Goal: Task Accomplishment & Management: Manage account settings

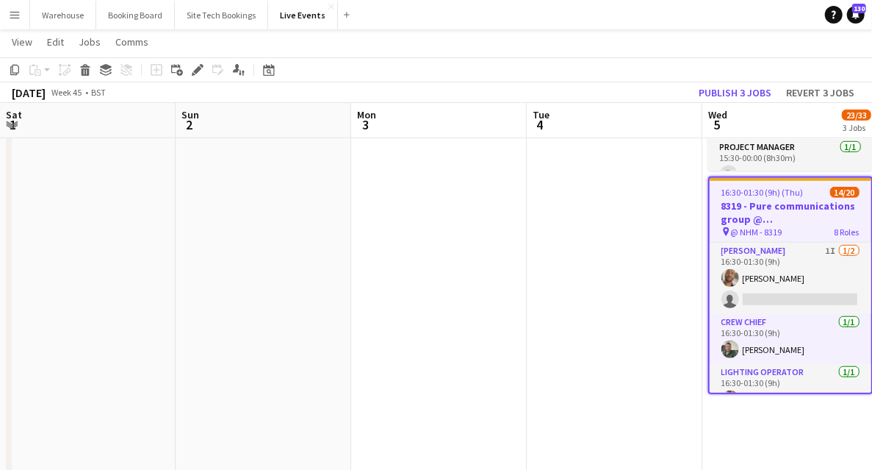
scroll to position [0, 460]
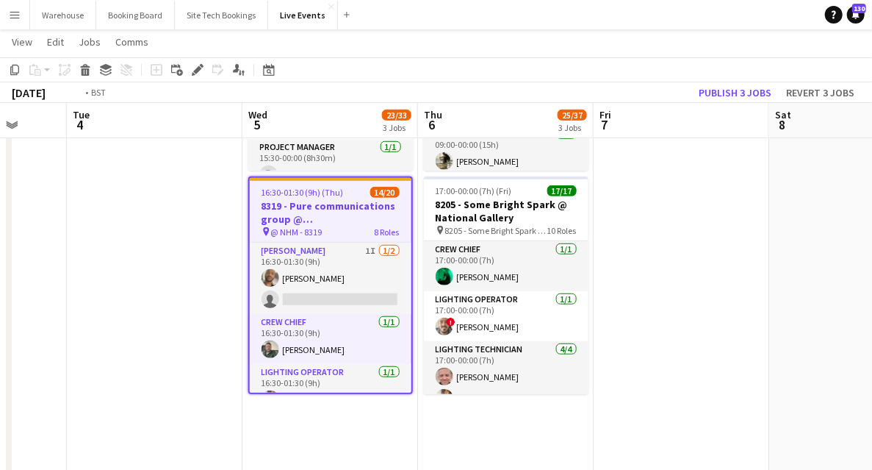
drag, startPoint x: 163, startPoint y: 315, endPoint x: 376, endPoint y: 309, distance: 213.2
click at [403, 290] on app-calendar-viewport "Sat 1 Sun 2 Mon 3 Tue 4 Wed 5 23/33 3 Jobs Thu 6 25/37 3 Jobs Fri 7 Sat 8 Sun 9…" at bounding box center [436, 450] width 872 height 1669
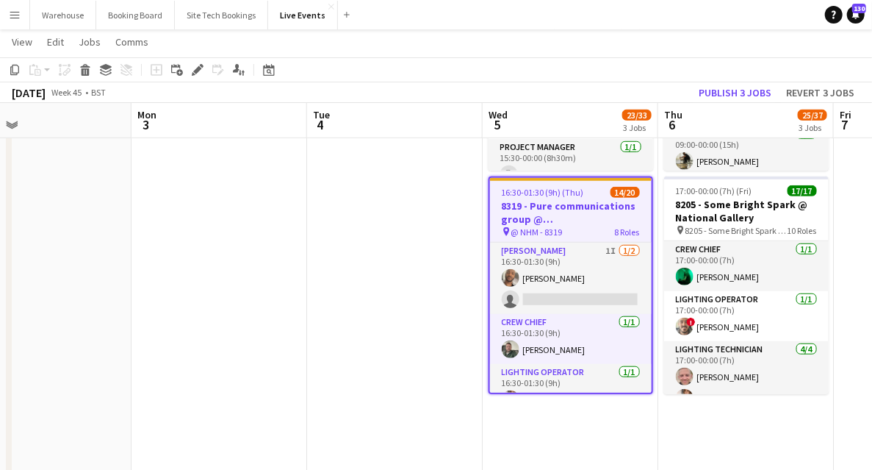
drag, startPoint x: 430, startPoint y: 314, endPoint x: 558, endPoint y: 327, distance: 128.5
click at [547, 314] on app-calendar-viewport "Fri 31 Sat 1 Sun 2 Mon 3 Tue 4 Wed 5 23/33 3 Jobs Thu 6 25/37 3 Jobs Fri 7 Sat …" at bounding box center [436, 450] width 872 height 1669
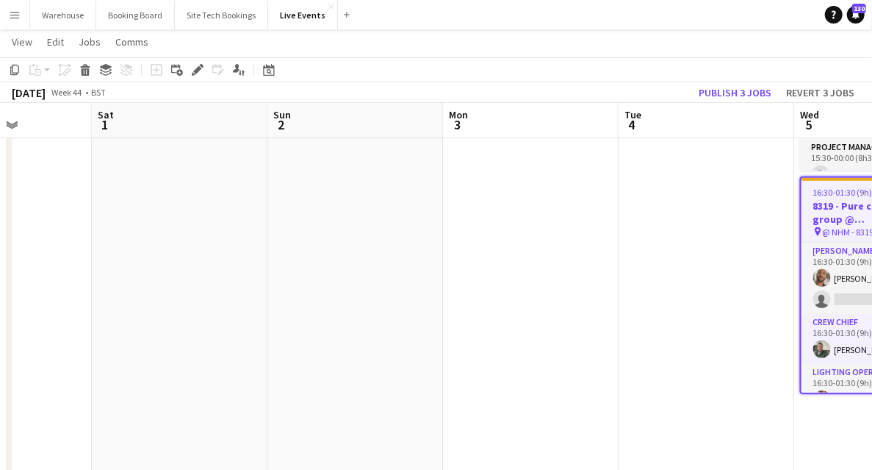
click at [579, 333] on app-calendar-viewport "Wed 29 Thu 30 Fri 31 Sat 1 Sun 2 Mon 3 Tue 4 Wed 5 23/33 3 Jobs Thu 6 25/37 3 J…" at bounding box center [436, 450] width 872 height 1669
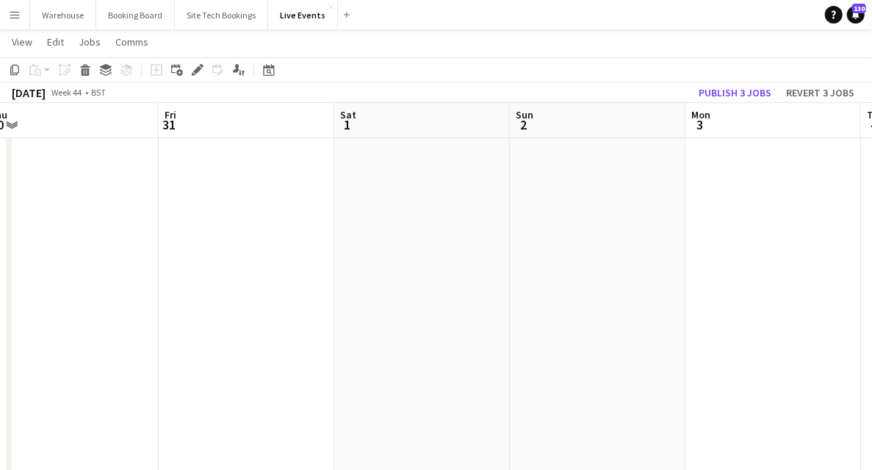
drag, startPoint x: 407, startPoint y: 337, endPoint x: 719, endPoint y: 317, distance: 312.1
click at [666, 310] on app-calendar-viewport "Tue 28 Wed 29 Thu 30 Fri 31 Sat 1 Sun 2 Mon 3 Tue 4 Wed 5 23/33 3 Jobs Thu 6 25…" at bounding box center [436, 450] width 872 height 1669
drag, startPoint x: 644, startPoint y: 317, endPoint x: 734, endPoint y: 315, distance: 90.4
click at [698, 316] on app-calendar-viewport "Sun 26 Mon 27 Tue 28 Wed 29 Thu 30 Fri 31 Sat 1 Sun 2 Mon 3 Tue 4" at bounding box center [436, 450] width 872 height 1669
click at [705, 309] on app-calendar-viewport "Sat 25 3/3 1 Job Sun 26 Mon 27 Tue 28 Wed 29 Thu 30 Fri 31 Sat 1 Sun 2 Mon 3 19…" at bounding box center [436, 450] width 872 height 1669
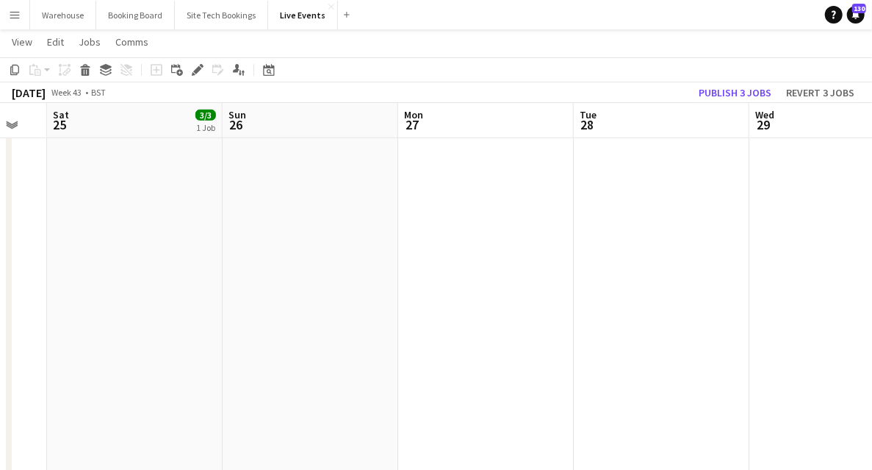
click at [770, 305] on app-calendar-viewport "Thu 23 18/18 2 Jobs Fri 24 Sat 25 3/3 1 Job Sun 26 Mon 27 Tue 28 Wed 29 Thu 30 …" at bounding box center [436, 450] width 872 height 1669
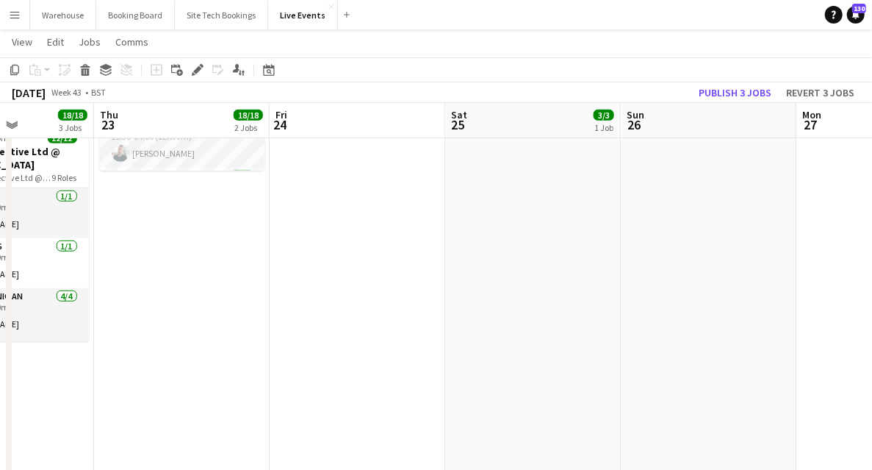
drag, startPoint x: 451, startPoint y: 330, endPoint x: 797, endPoint y: 314, distance: 345.7
click at [807, 298] on app-calendar-viewport "Mon 20 8/8 1 Job Tue 21 11/11 2 Jobs Wed 22 18/18 3 Jobs Thu 23 18/18 2 Jobs Fr…" at bounding box center [436, 450] width 872 height 1669
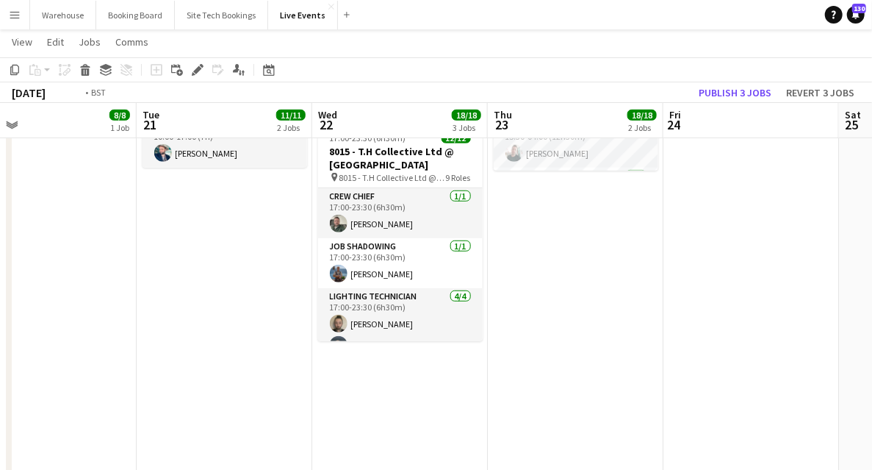
drag, startPoint x: 489, startPoint y: 345, endPoint x: 736, endPoint y: 331, distance: 247.3
click at [663, 335] on app-calendar-viewport "Sat 18 Sun 19 Mon 20 8/8 1 Job Tue 21 11/11 2 Jobs Wed 22 18/18 3 Jobs Thu 23 1…" at bounding box center [436, 450] width 872 height 1669
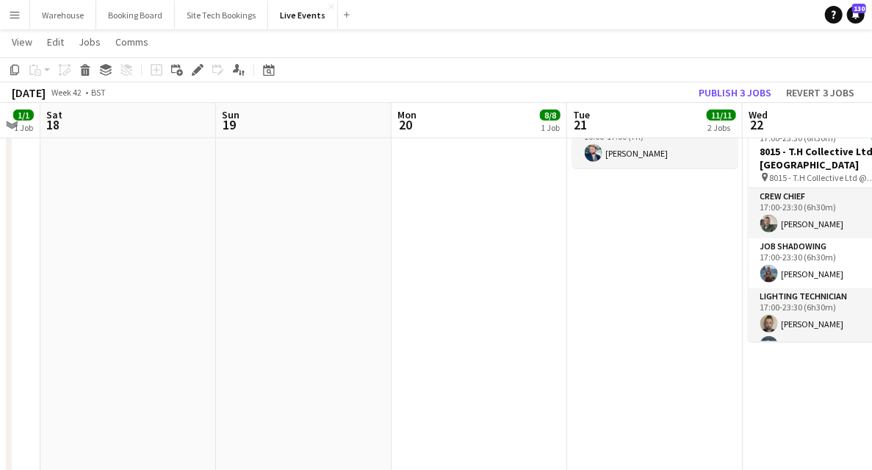
drag, startPoint x: 570, startPoint y: 331, endPoint x: 771, endPoint y: 312, distance: 201.5
click at [754, 314] on app-calendar-viewport "Thu 16 22/22 2 Jobs Fri 17 1/1 1 Job Sat 18 Sun 19 Mon 20 8/8 1 Job Tue 21 11/1…" at bounding box center [436, 450] width 872 height 1669
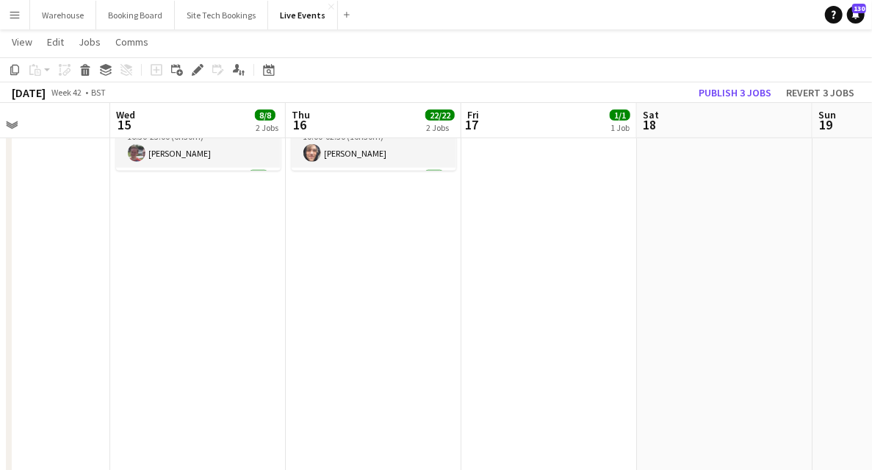
drag, startPoint x: 469, startPoint y: 348, endPoint x: 650, endPoint y: 364, distance: 181.6
click at [780, 334] on app-calendar-viewport "Mon 13 Tue 14 Wed 15 8/8 2 Jobs Thu 16 22/22 2 Jobs Fri 17 1/1 1 Job Sat 18 Sun…" at bounding box center [436, 450] width 872 height 1669
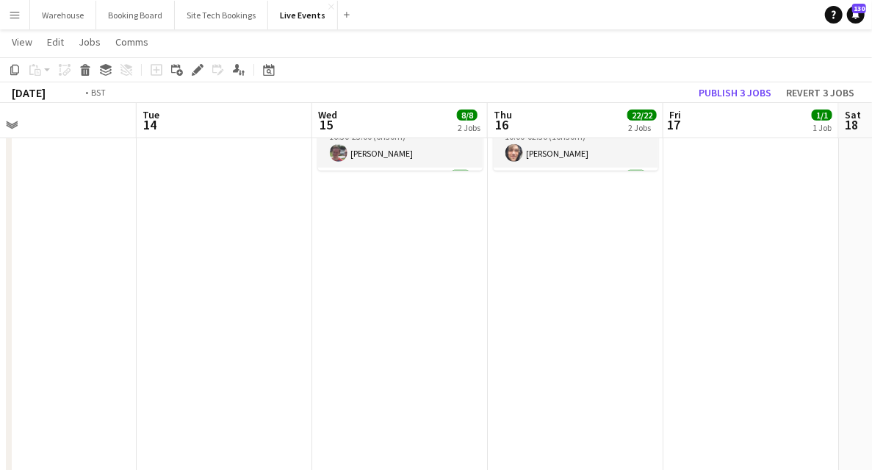
drag, startPoint x: 655, startPoint y: 358, endPoint x: 705, endPoint y: 359, distance: 50.0
click at [849, 342] on app-calendar-viewport "Sat 11 Sun 12 Mon 13 Tue 14 Wed 15 8/8 2 Jobs Thu 16 22/22 2 Jobs Fri 17 1/1 1 …" at bounding box center [436, 450] width 872 height 1669
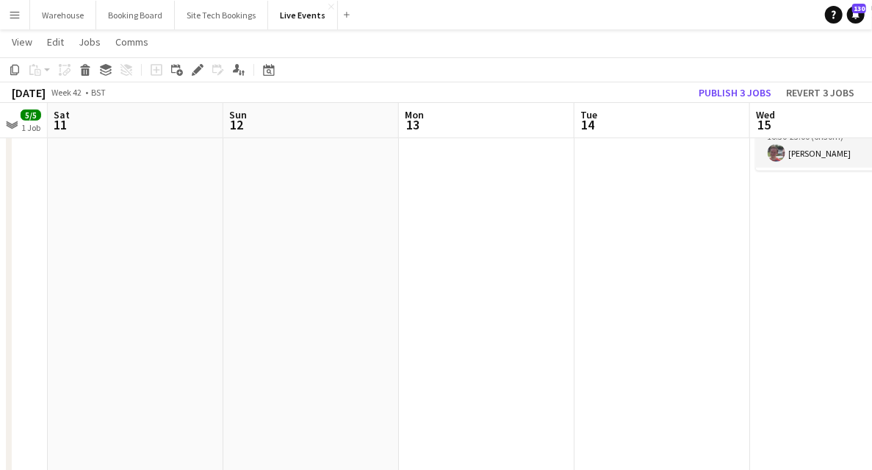
click at [804, 323] on app-calendar-viewport "Thu 9 9/9 3 Jobs Fri 10 5/5 1 Job Sat 11 Sun 12 Mon 13 Tue 14 Wed 15 8/8 2 Jobs…" at bounding box center [436, 450] width 872 height 1669
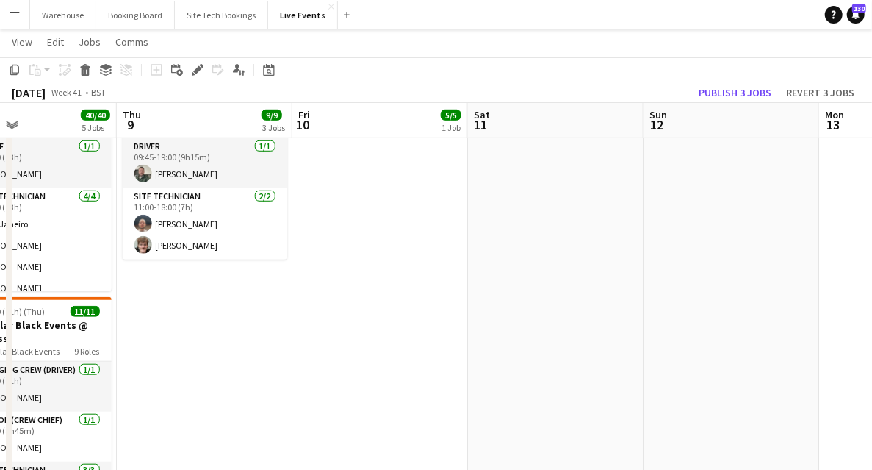
drag, startPoint x: 487, startPoint y: 337, endPoint x: 760, endPoint y: 319, distance: 273.2
click at [757, 307] on app-calendar-viewport "Mon 6 20/20 5 Jobs Tue 7 69/71 5 Jobs Wed 8 40/40 5 Jobs Thu 9 9/9 3 Jobs Fri 1…" at bounding box center [436, 450] width 872 height 1669
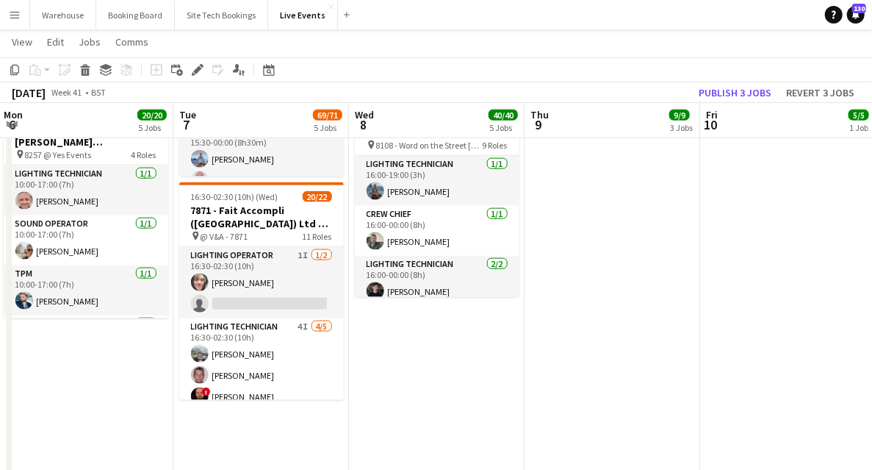
scroll to position [735, 0]
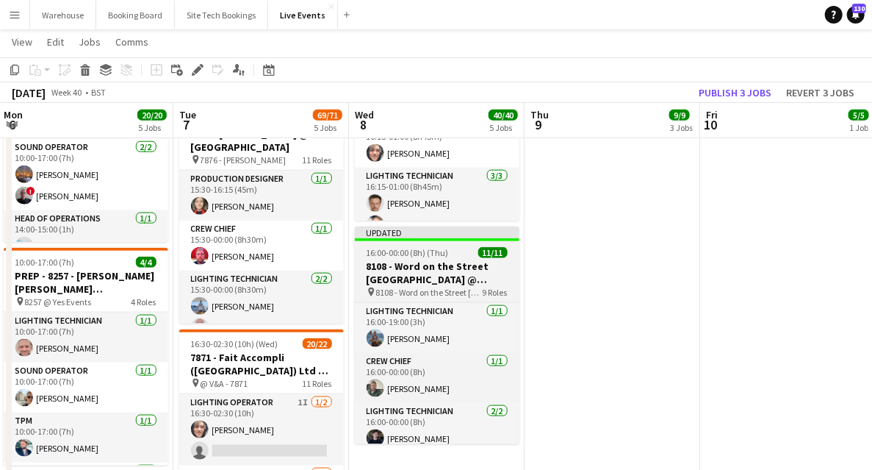
drag, startPoint x: 680, startPoint y: 367, endPoint x: 670, endPoint y: 326, distance: 43.1
click at [757, 349] on app-calendar-viewport "Sat 4 Sun 5 Mon 6 20/20 5 Jobs Tue 7 69/71 5 Jobs Wed 8 40/40 5 Jobs Thu 9 9/9 …" at bounding box center [436, 157] width 872 height 1669
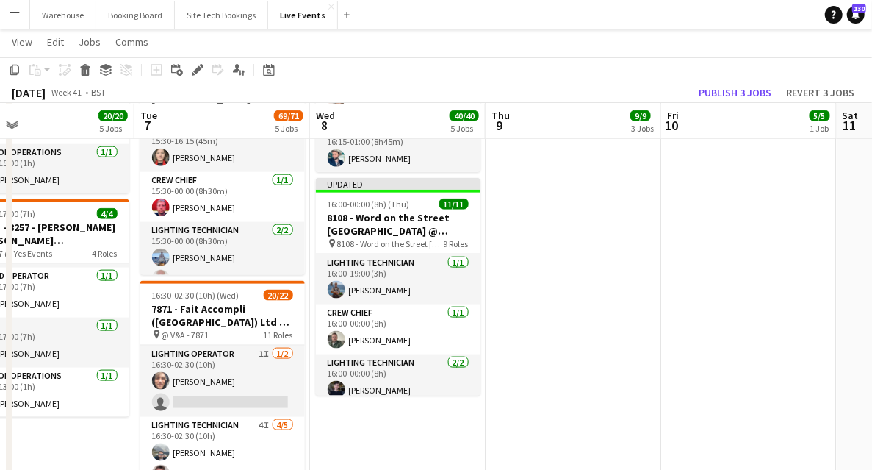
scroll to position [0, 569]
drag, startPoint x: 773, startPoint y: 313, endPoint x: 580, endPoint y: 329, distance: 193.9
click at [580, 329] on app-calendar-viewport "Fri 3 Sat 4 Sun 5 Mon 6 20/20 5 Jobs Tue 7 69/71 5 Jobs Wed 8 40/40 5 Jobs Thu …" at bounding box center [436, 108] width 872 height 1669
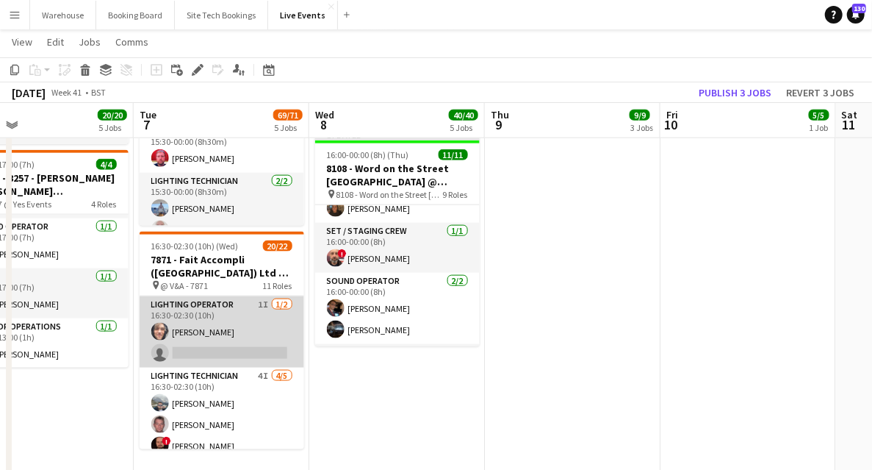
scroll to position [783, 0]
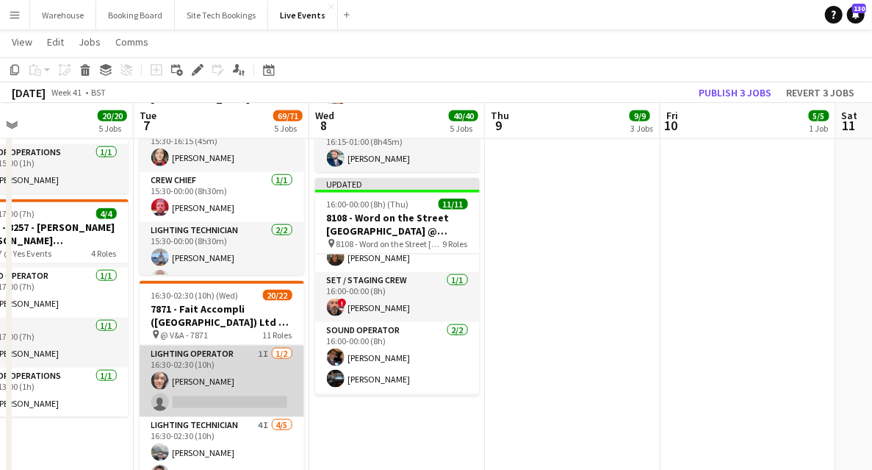
drag, startPoint x: 218, startPoint y: 351, endPoint x: 263, endPoint y: 387, distance: 57.0
click at [218, 351] on app-card-role "Lighting Operator 1I [DATE] 16:30-02:30 (10h) [PERSON_NAME] single-neutral-acti…" at bounding box center [222, 380] width 165 height 71
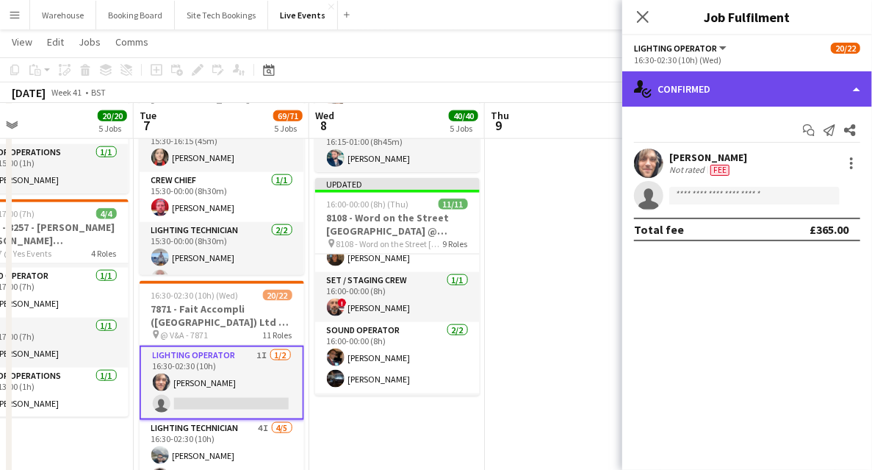
click at [736, 97] on div "single-neutral-actions-check-2 Confirmed" at bounding box center [747, 88] width 250 height 35
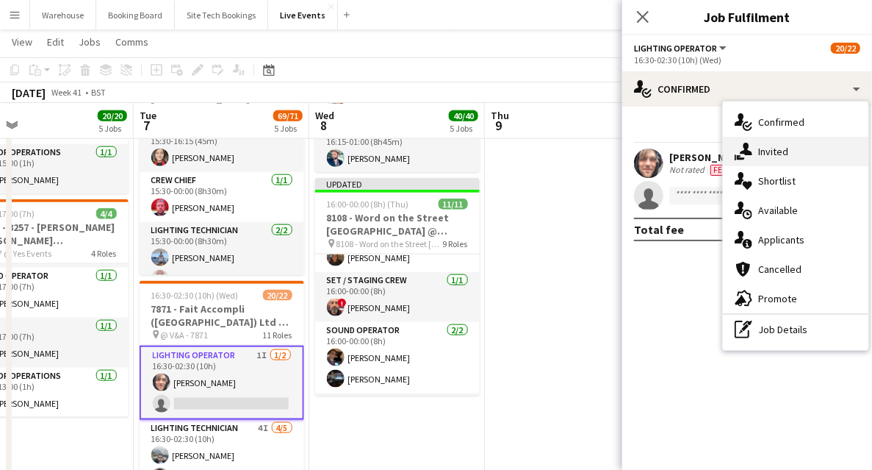
click at [776, 148] on span "Invited" at bounding box center [773, 151] width 30 height 13
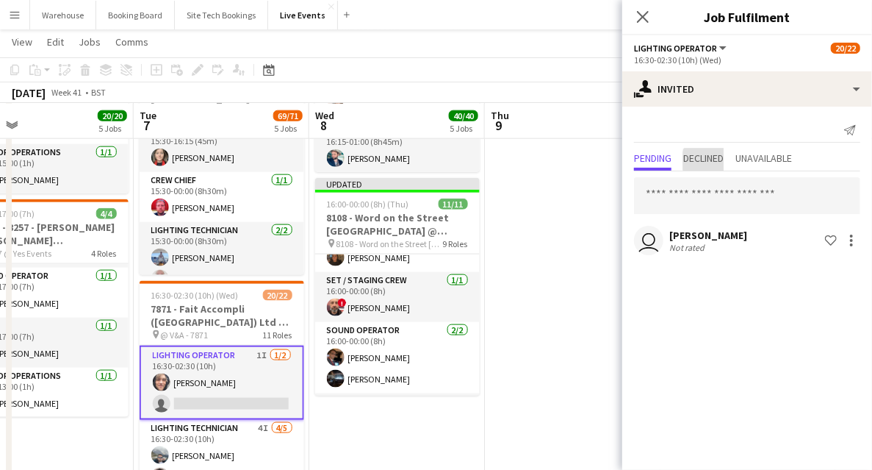
click at [712, 160] on span "Declined" at bounding box center [703, 158] width 40 height 10
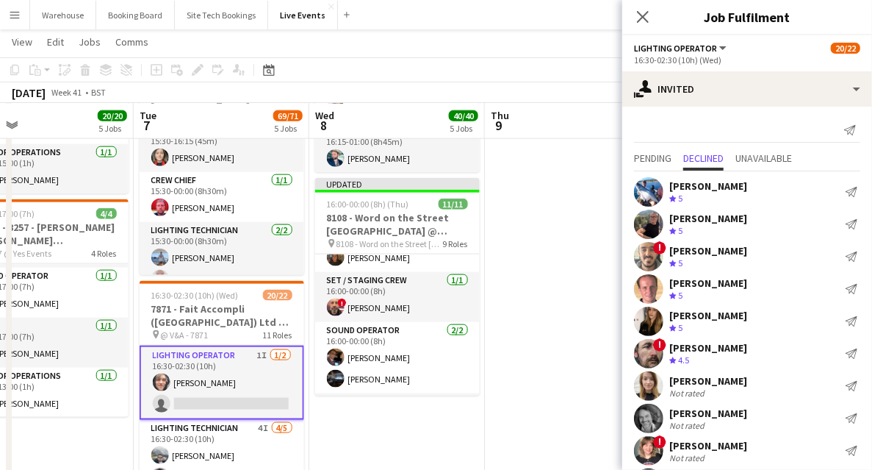
scroll to position [42, 0]
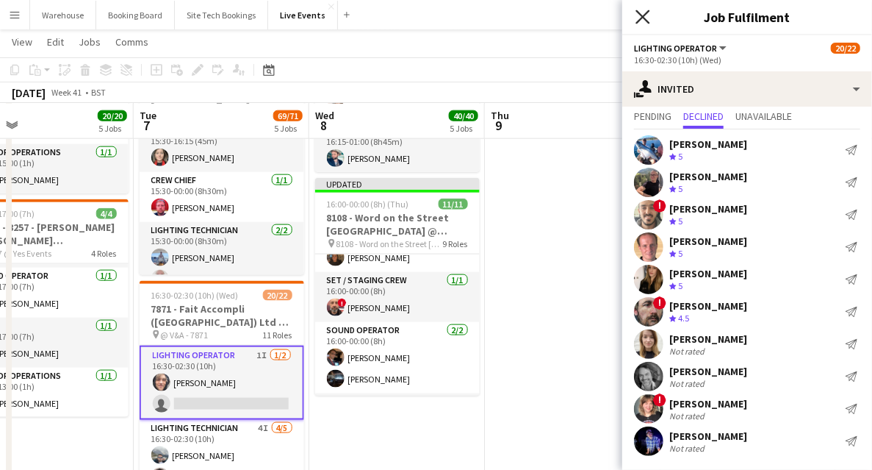
click at [639, 18] on icon "Close pop-in" at bounding box center [643, 17] width 14 height 14
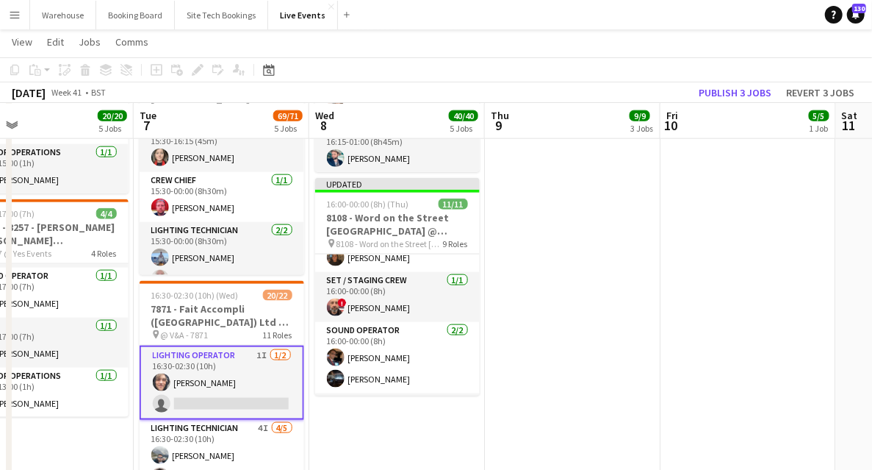
click at [610, 351] on app-date-cell "05:00-19:30 (14h30m) 5/5 8136 - BAFTA @ BAFTA 195 Piccadilly pin 8136 - BAFTA 4…" at bounding box center [573, 161] width 176 height 1561
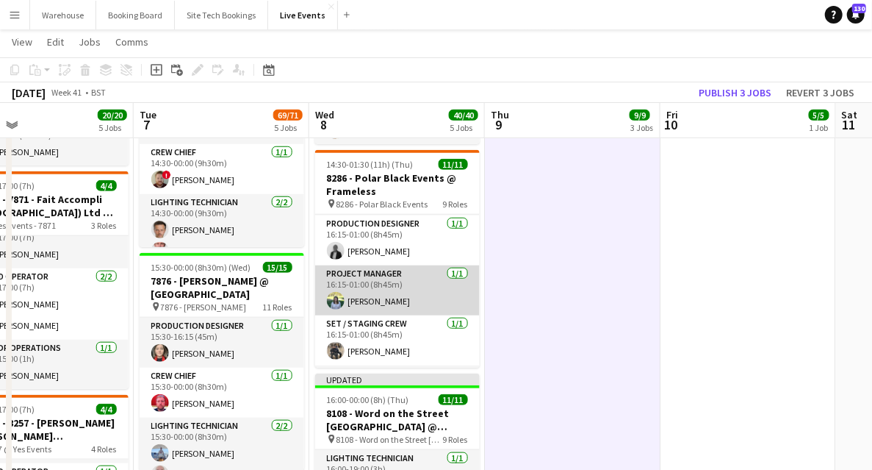
scroll to position [143, 0]
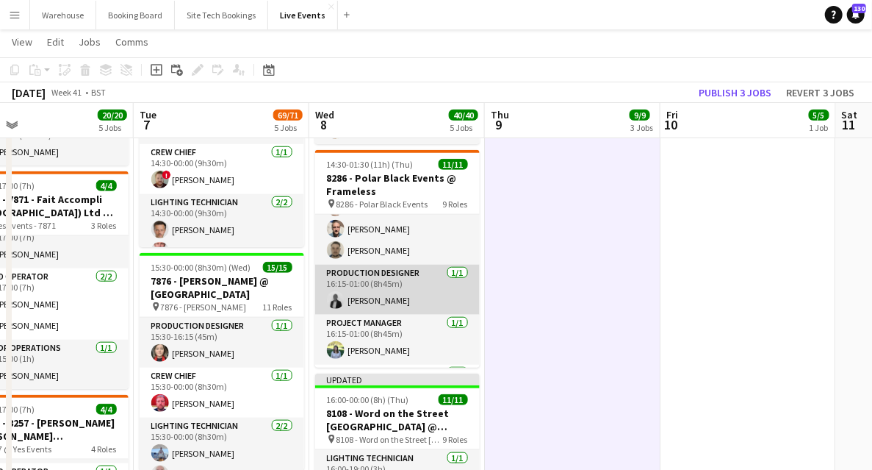
click at [333, 298] on app-user-avatar at bounding box center [336, 300] width 18 height 18
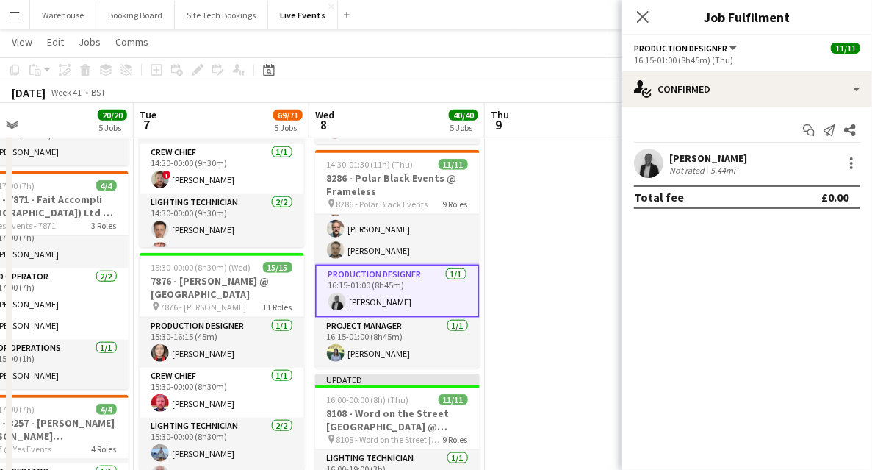
click at [635, 166] on app-user-avatar at bounding box center [648, 162] width 29 height 29
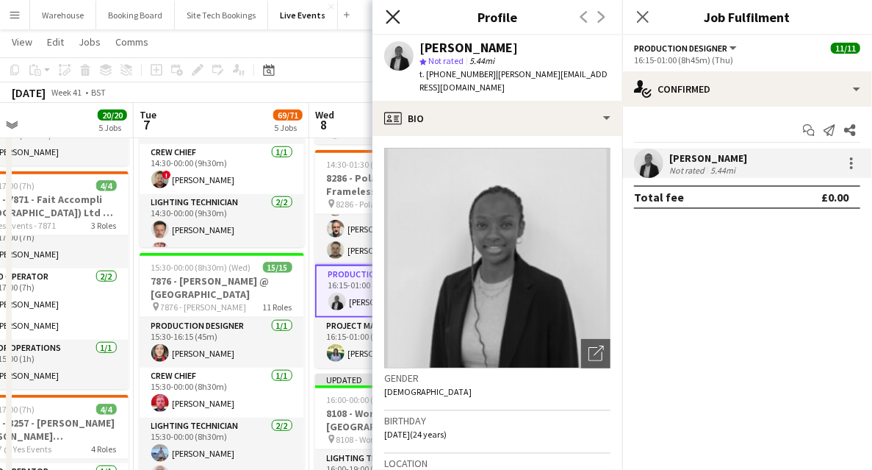
click at [392, 21] on icon "Close pop-in" at bounding box center [393, 17] width 14 height 14
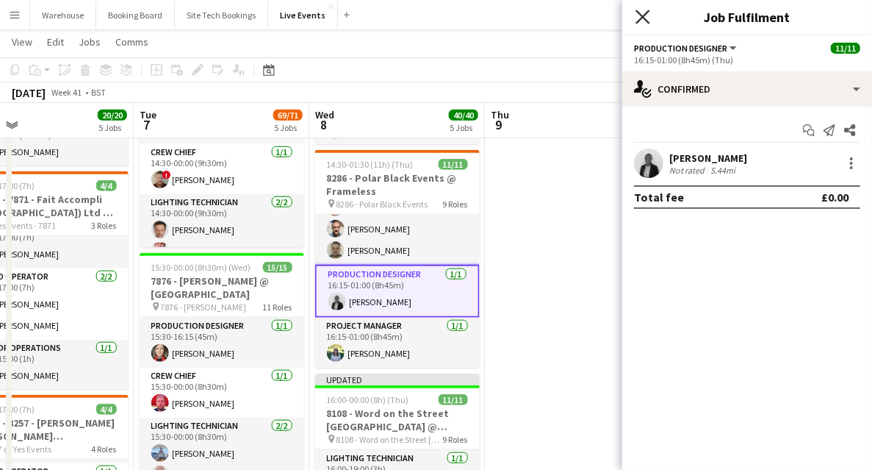
click at [641, 19] on icon at bounding box center [643, 17] width 14 height 14
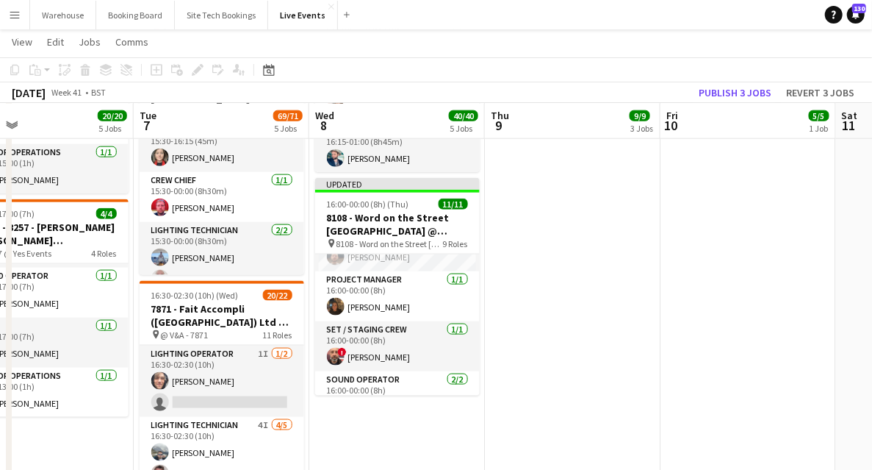
scroll to position [351, 0]
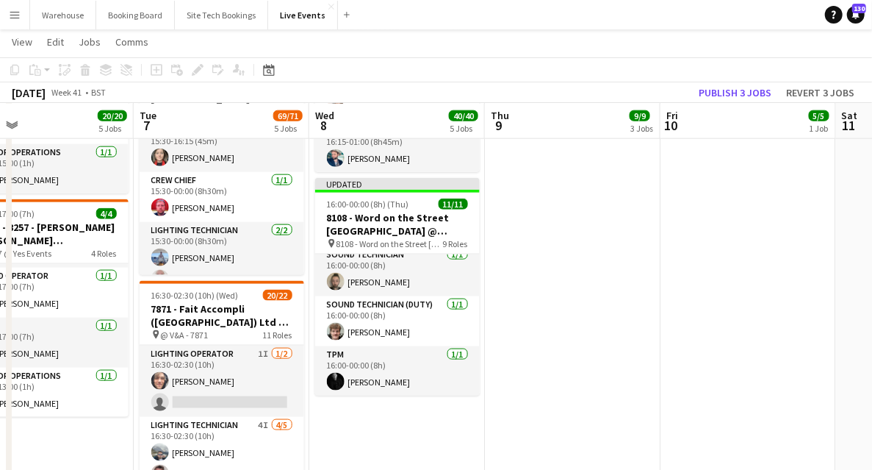
click at [520, 305] on app-date-cell "05:00-19:30 (14h30m) 5/5 8136 - BAFTA @ BAFTA 195 Piccadilly pin 8136 - BAFTA 4…" at bounding box center [573, 161] width 176 height 1561
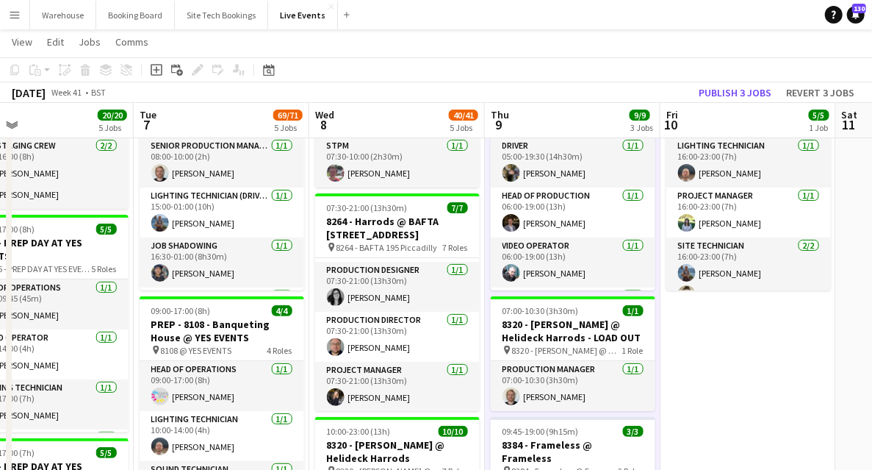
scroll to position [0, 0]
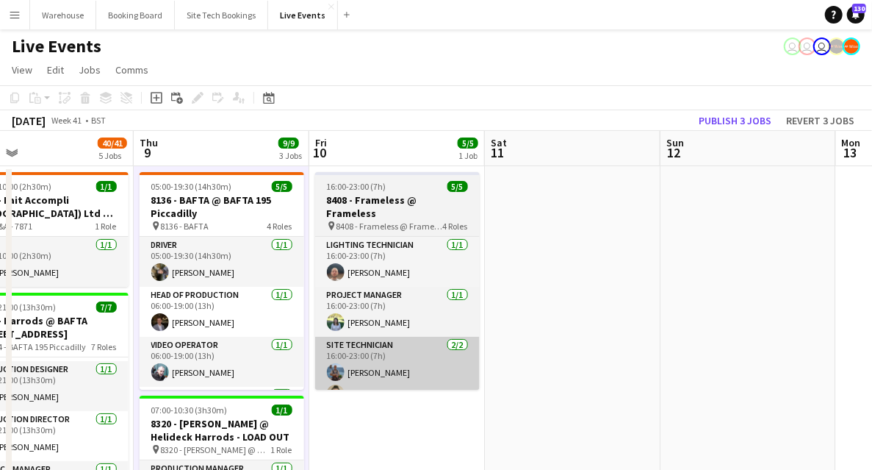
drag, startPoint x: 472, startPoint y: 392, endPoint x: 306, endPoint y: 356, distance: 169.1
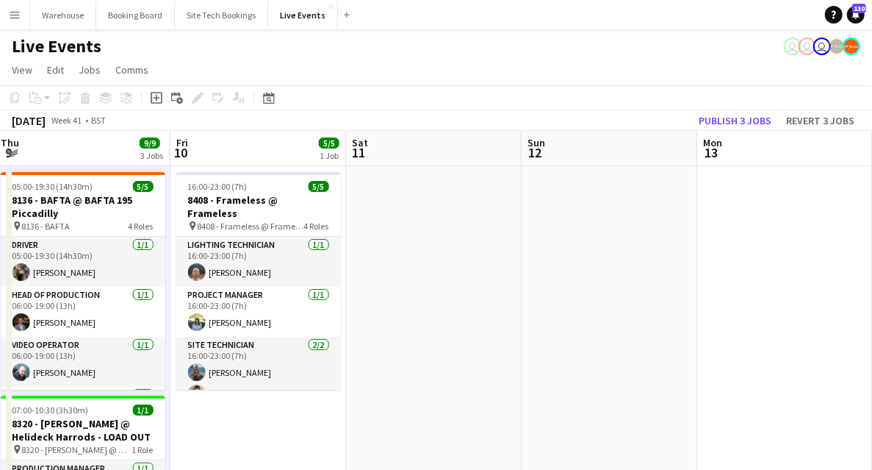
drag, startPoint x: 360, startPoint y: 303, endPoint x: 322, endPoint y: 300, distance: 38.3
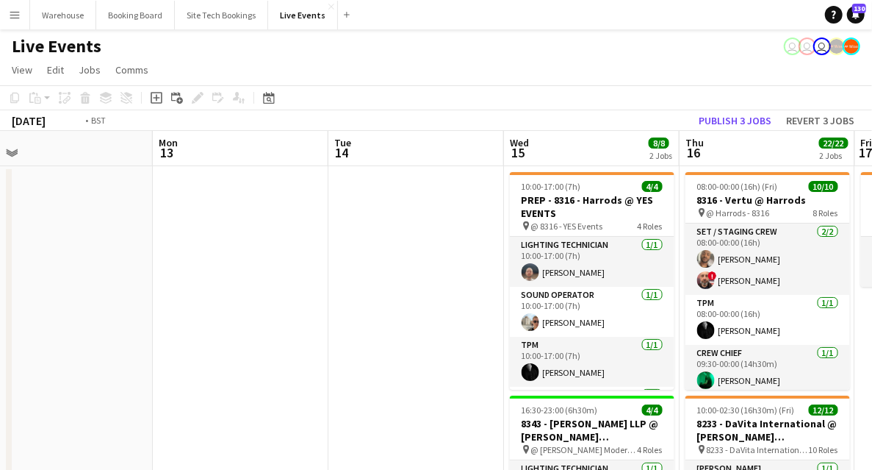
drag, startPoint x: 539, startPoint y: 323, endPoint x: 193, endPoint y: 306, distance: 347.2
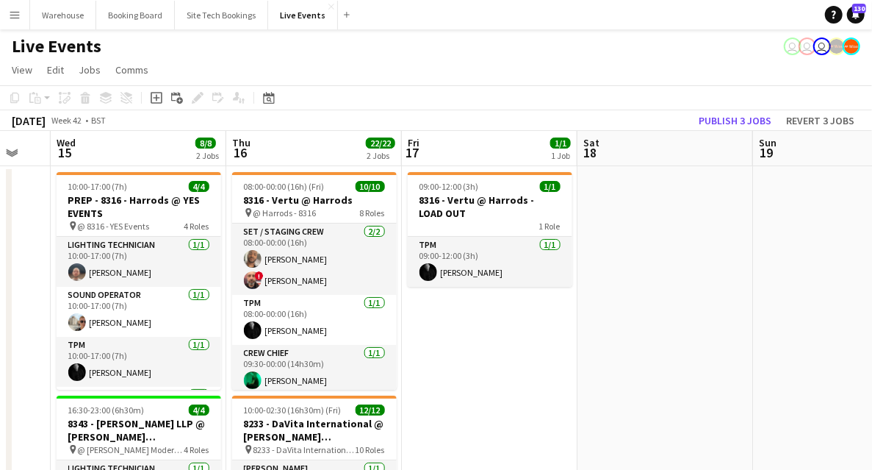
drag, startPoint x: 712, startPoint y: 335, endPoint x: 240, endPoint y: 319, distance: 472.8
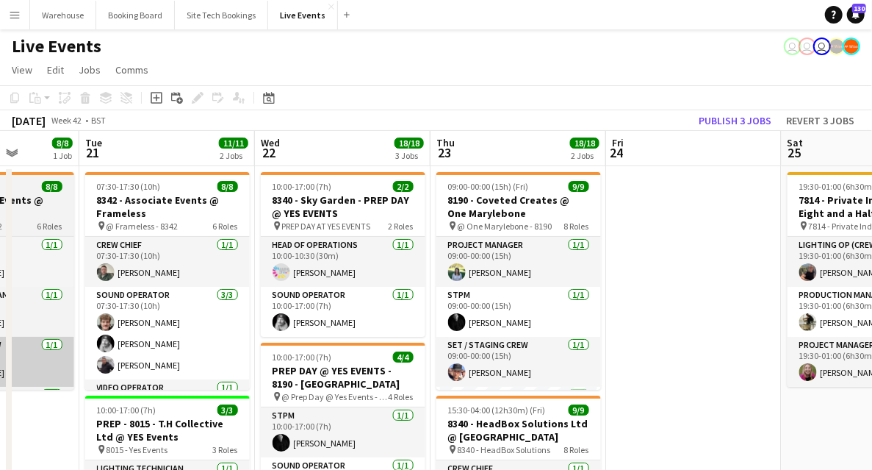
drag, startPoint x: 370, startPoint y: 341, endPoint x: 124, endPoint y: 341, distance: 245.4
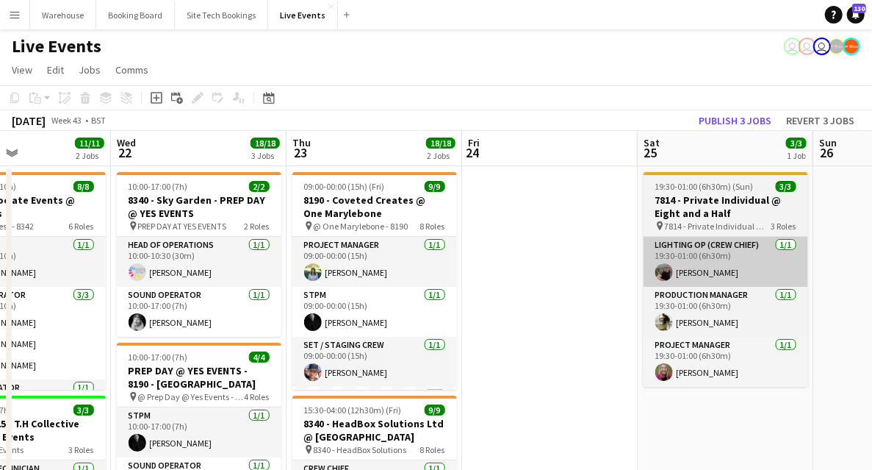
drag, startPoint x: 805, startPoint y: 292, endPoint x: 294, endPoint y: 280, distance: 511.6
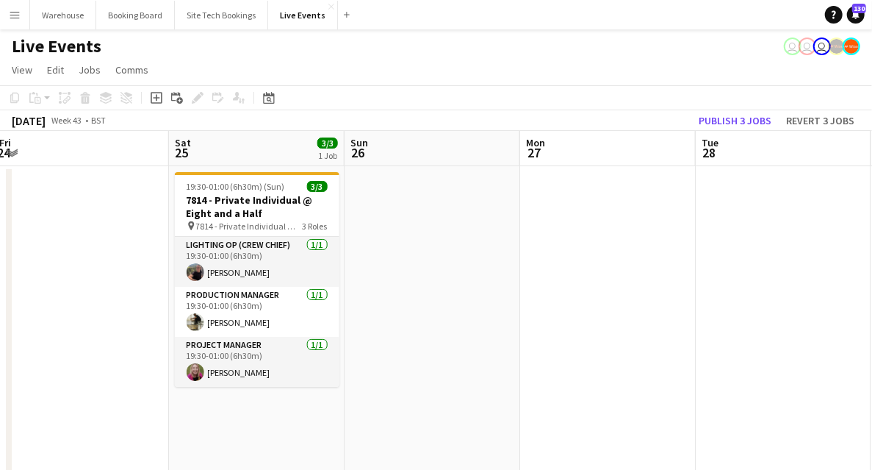
drag, startPoint x: 651, startPoint y: 352, endPoint x: 187, endPoint y: 327, distance: 464.3
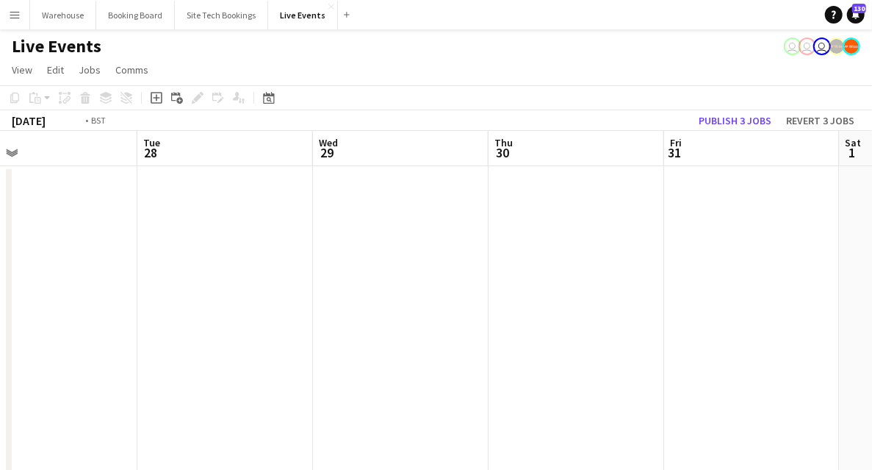
drag, startPoint x: 167, startPoint y: 327, endPoint x: 159, endPoint y: 328, distance: 8.2
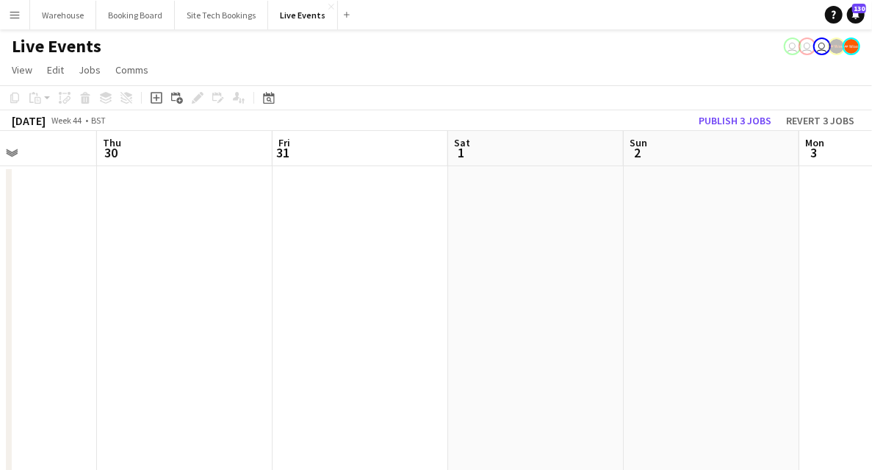
drag, startPoint x: 393, startPoint y: 314, endPoint x: 517, endPoint y: 314, distance: 124.2
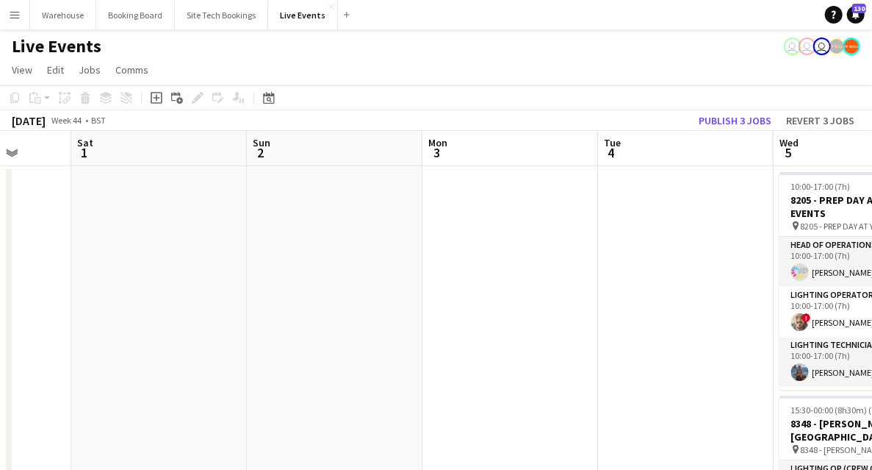
drag, startPoint x: 215, startPoint y: 284, endPoint x: 202, endPoint y: 278, distance: 13.5
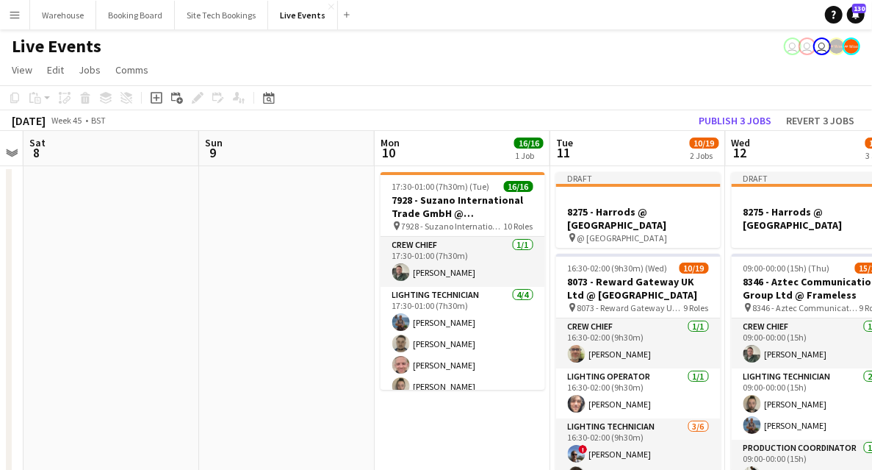
drag, startPoint x: 719, startPoint y: 273, endPoint x: 139, endPoint y: 243, distance: 581.3
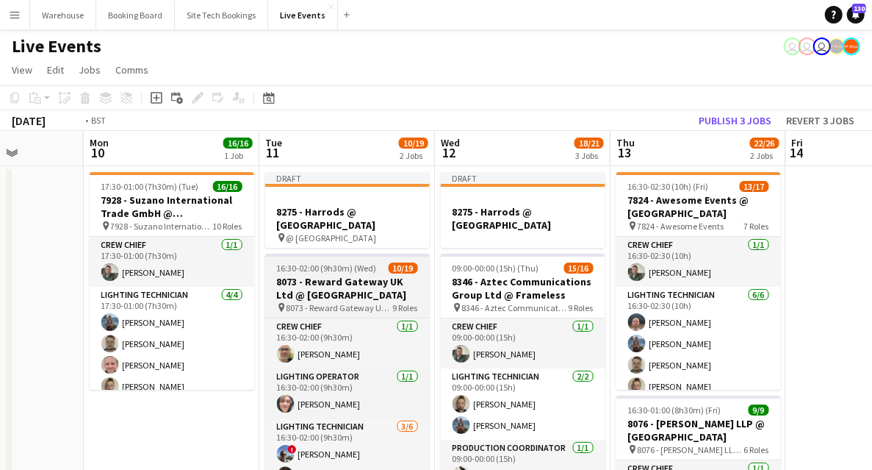
drag, startPoint x: 179, startPoint y: 267, endPoint x: 96, endPoint y: 263, distance: 83.1
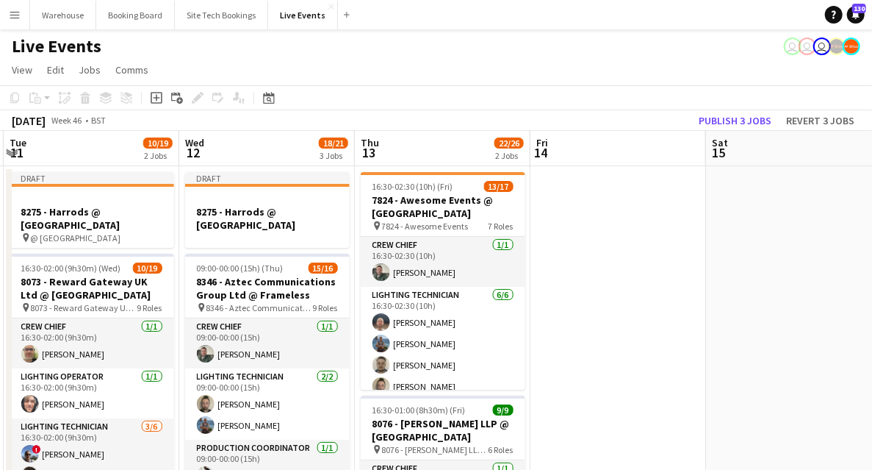
drag, startPoint x: 625, startPoint y: 272, endPoint x: 291, endPoint y: 229, distance: 336.4
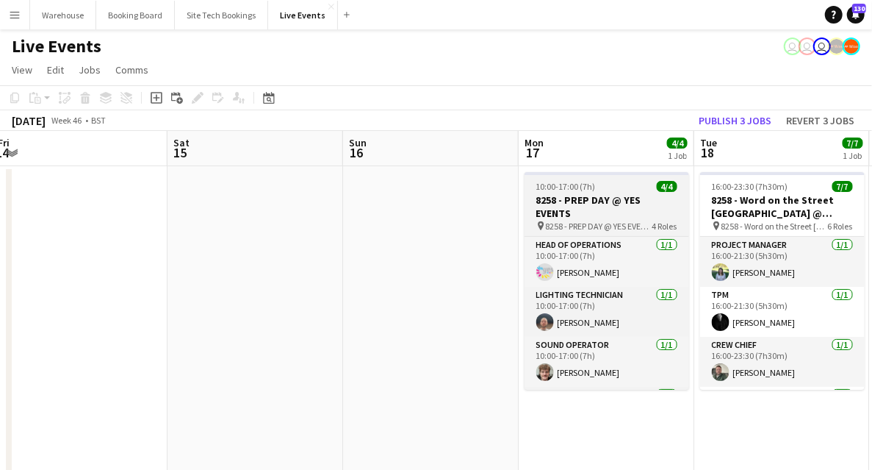
scroll to position [0, 488]
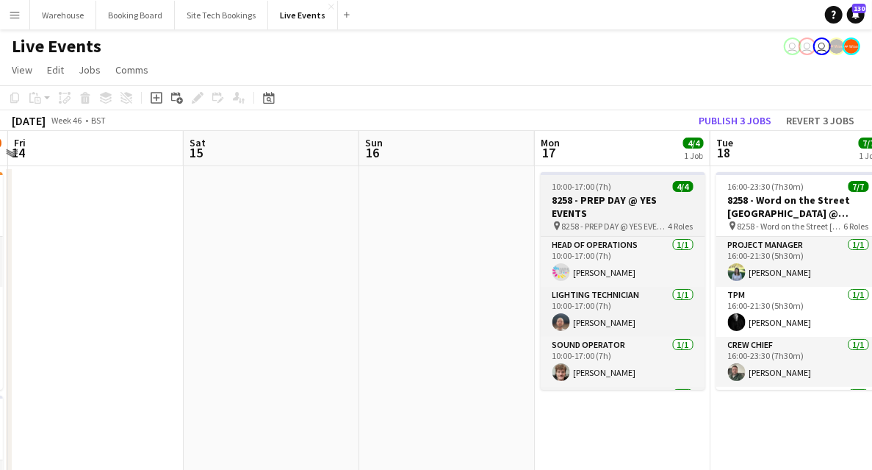
drag, startPoint x: 533, startPoint y: 258, endPoint x: 145, endPoint y: 218, distance: 390.0
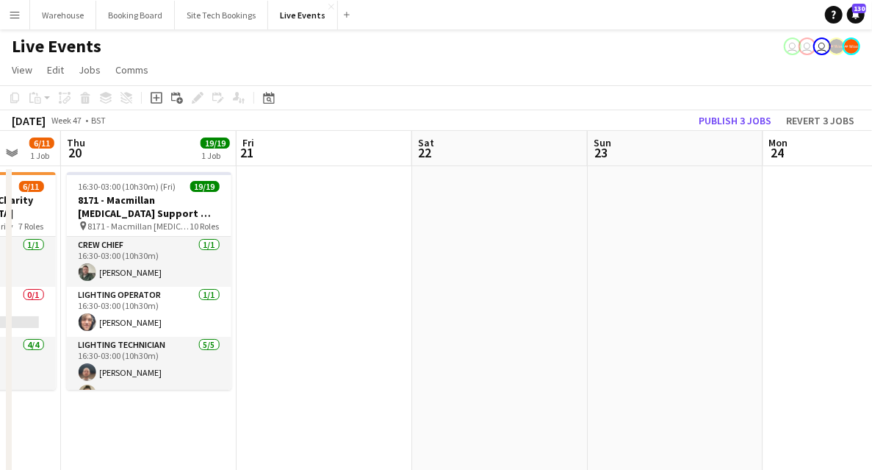
drag, startPoint x: 766, startPoint y: 256, endPoint x: 397, endPoint y: 264, distance: 368.9
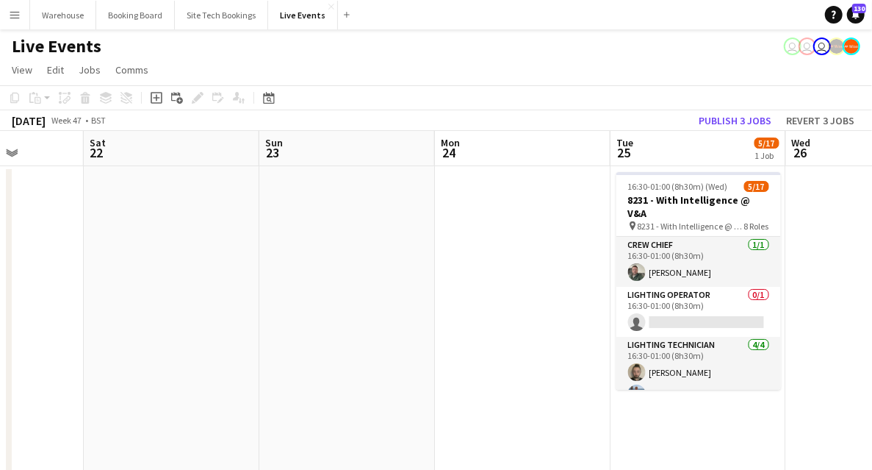
drag, startPoint x: 686, startPoint y: 301, endPoint x: 218, endPoint y: 305, distance: 468.1
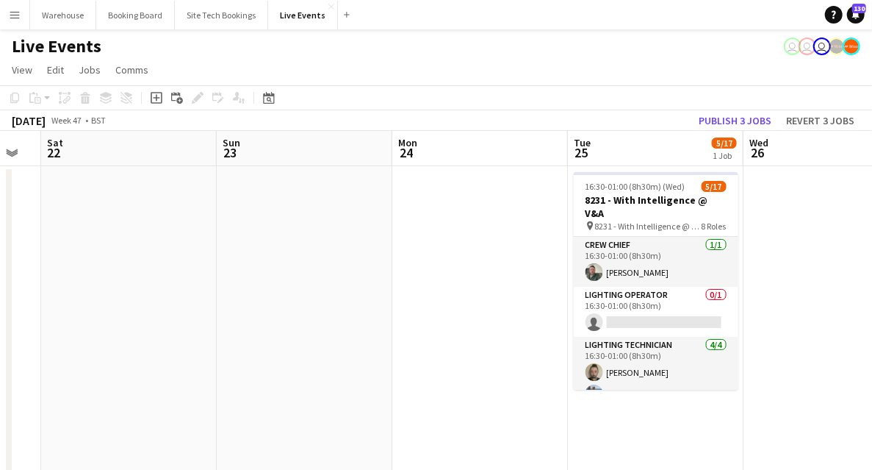
drag, startPoint x: 226, startPoint y: 318, endPoint x: 92, endPoint y: 321, distance: 134.5
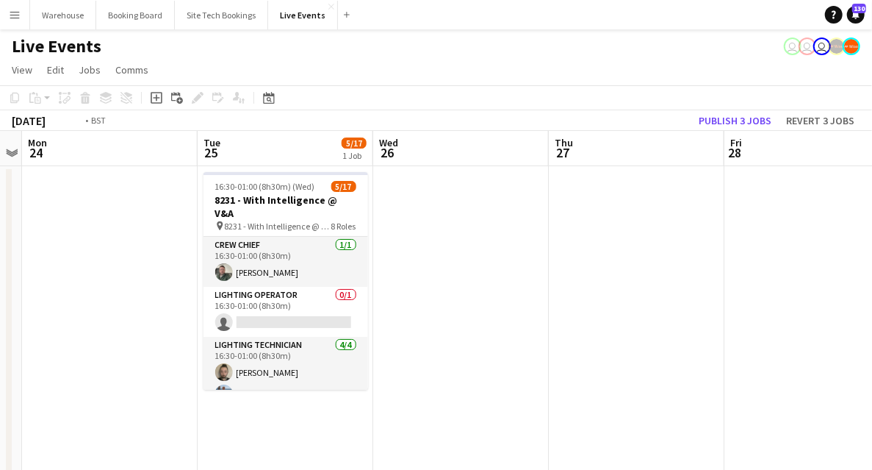
drag, startPoint x: 625, startPoint y: 347, endPoint x: 187, endPoint y: 324, distance: 438.5
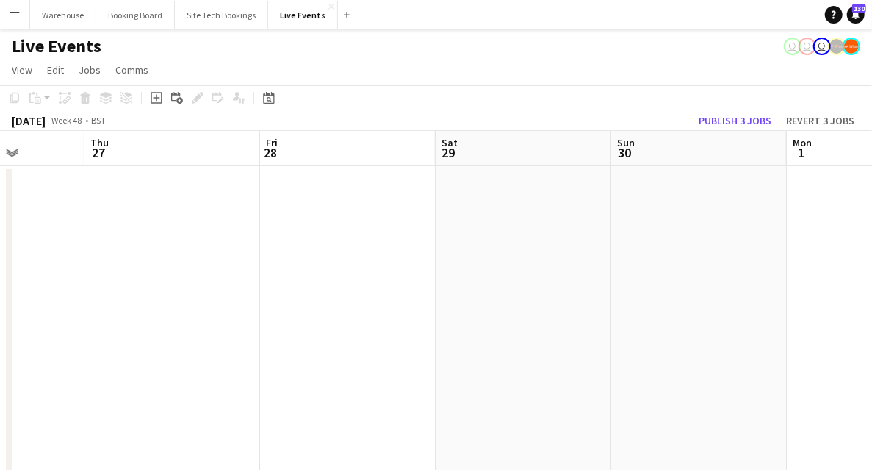
drag, startPoint x: 330, startPoint y: 338, endPoint x: 111, endPoint y: 328, distance: 219.2
drag, startPoint x: 60, startPoint y: 303, endPoint x: 35, endPoint y: 306, distance: 25.2
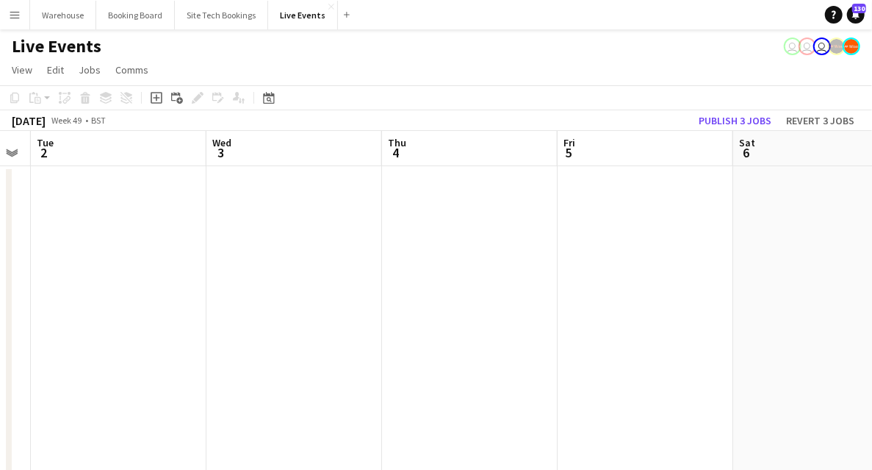
drag, startPoint x: 343, startPoint y: 326, endPoint x: 49, endPoint y: 303, distance: 294.7
drag, startPoint x: 176, startPoint y: 313, endPoint x: 125, endPoint y: 297, distance: 53.9
drag, startPoint x: 370, startPoint y: 332, endPoint x: 71, endPoint y: 297, distance: 301.9
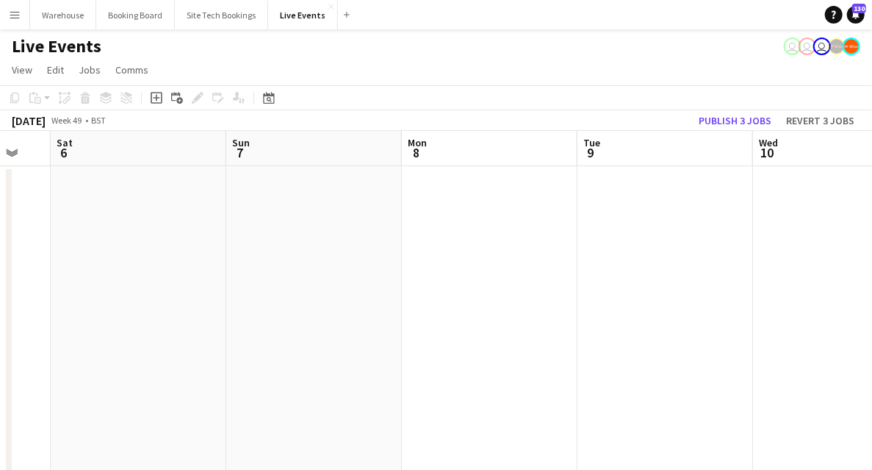
drag, startPoint x: 248, startPoint y: 314, endPoint x: 78, endPoint y: 296, distance: 171.5
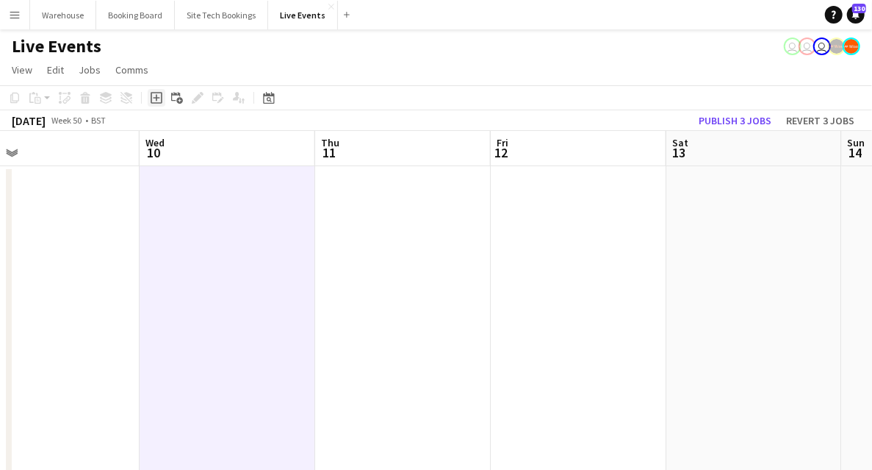
click at [159, 94] on icon "Add job" at bounding box center [157, 98] width 12 height 12
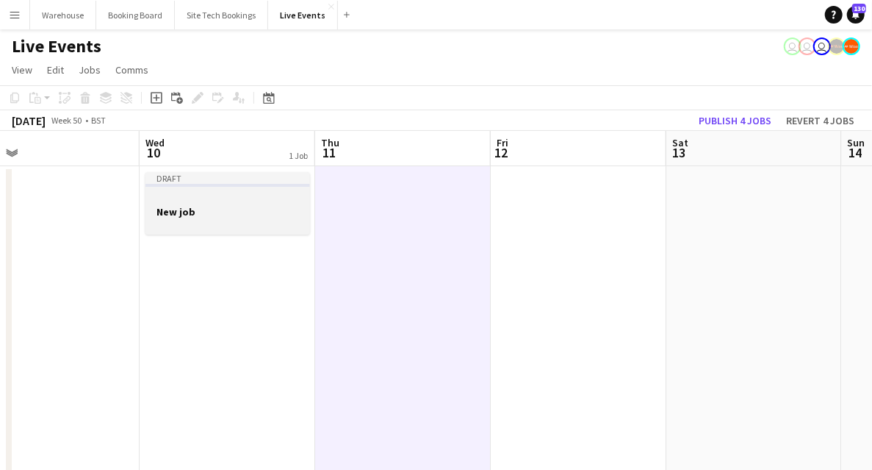
click at [168, 195] on div at bounding box center [227, 198] width 165 height 11
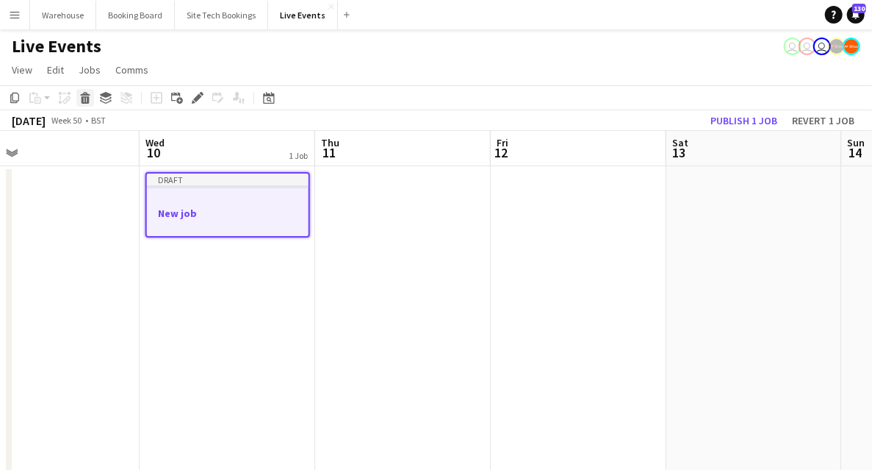
click at [85, 96] on icon at bounding box center [86, 99] width 8 height 7
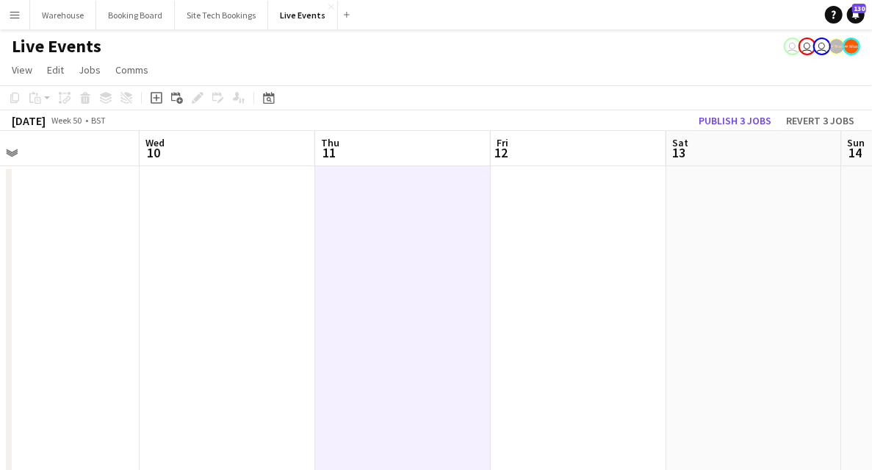
click at [153, 98] on icon "Add job" at bounding box center [157, 98] width 12 height 12
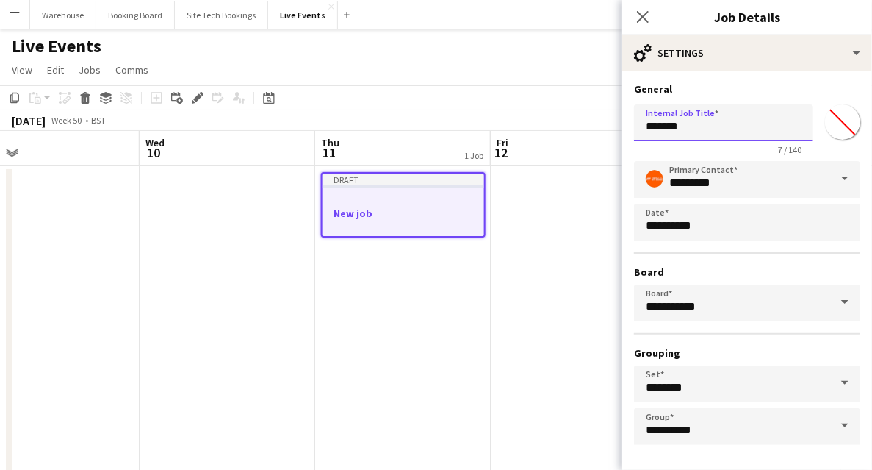
drag, startPoint x: 698, startPoint y: 127, endPoint x: 504, endPoint y: 126, distance: 194.0
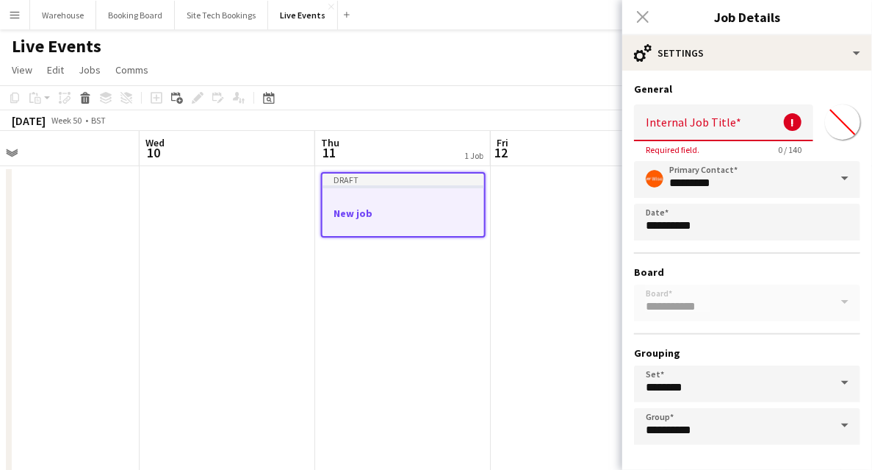
click at [651, 123] on input "Internal Job Title" at bounding box center [723, 122] width 179 height 37
paste input "**********"
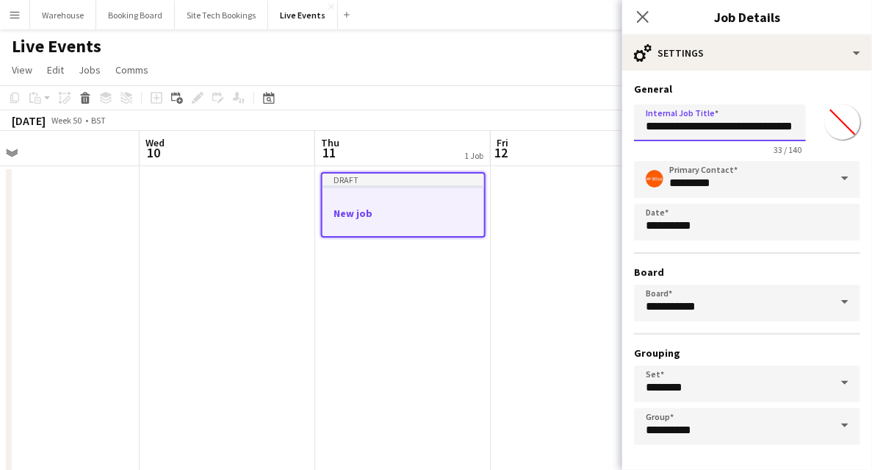
scroll to position [57, 0]
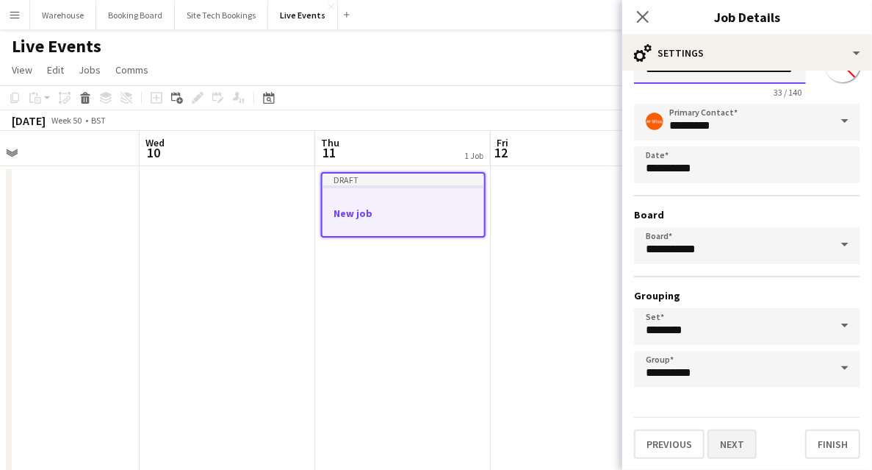
type input "**********"
click at [730, 448] on button "Next" at bounding box center [732, 443] width 49 height 29
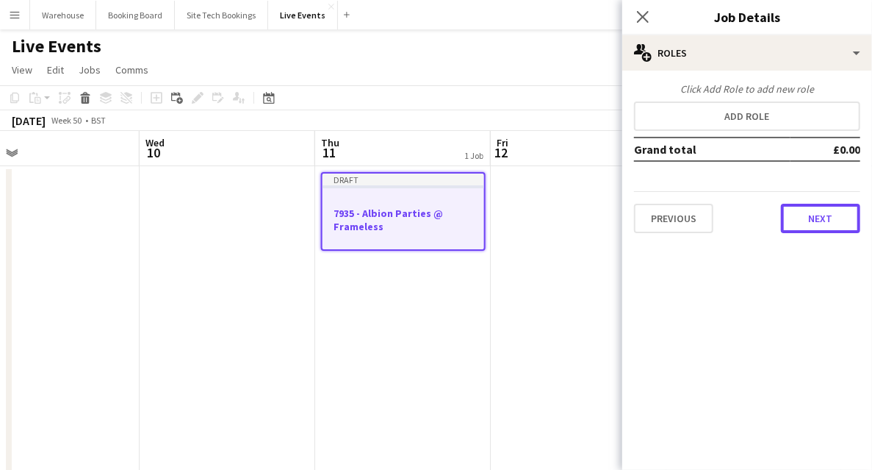
click at [794, 206] on button "Next" at bounding box center [820, 218] width 79 height 29
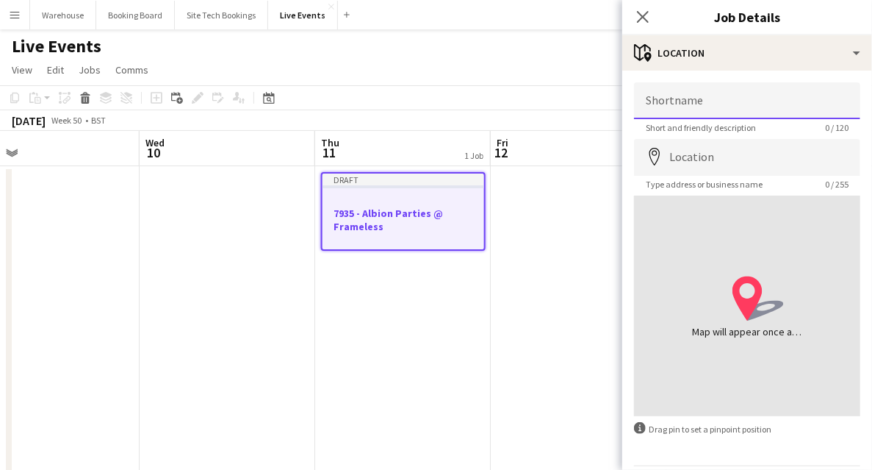
click at [695, 113] on input "Shortname" at bounding box center [747, 100] width 226 height 37
paste input "**********"
type input "**********"
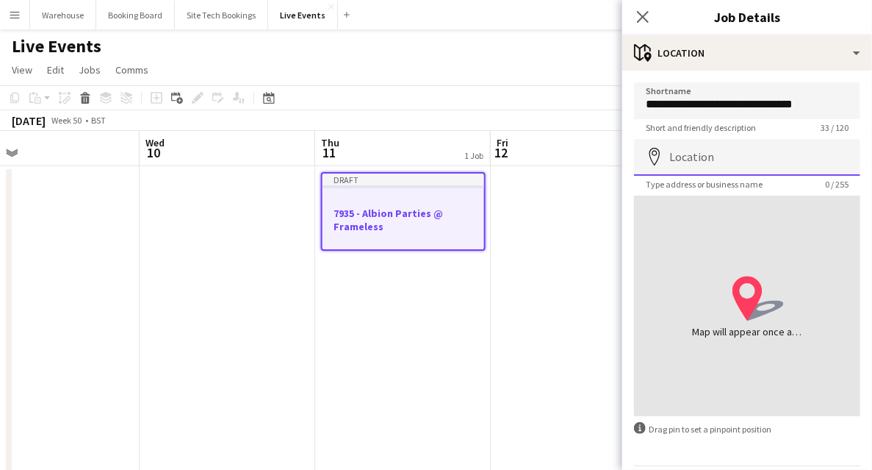
click at [718, 150] on input "Location" at bounding box center [747, 157] width 226 height 37
paste input "*********"
type input "**********"
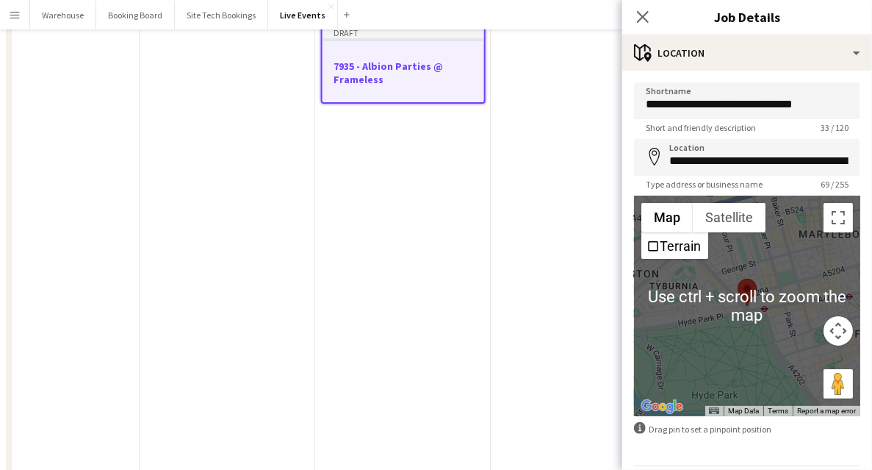
scroll to position [49, 0]
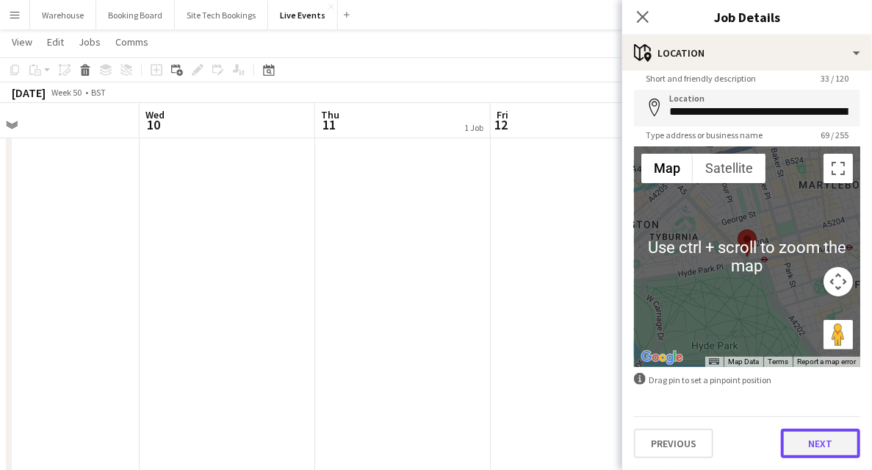
click at [813, 444] on button "Next" at bounding box center [820, 442] width 79 height 29
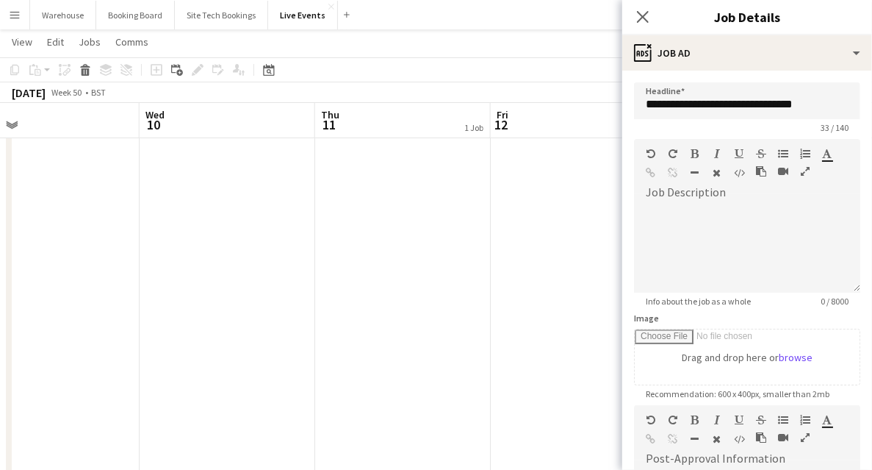
scroll to position [256, 0]
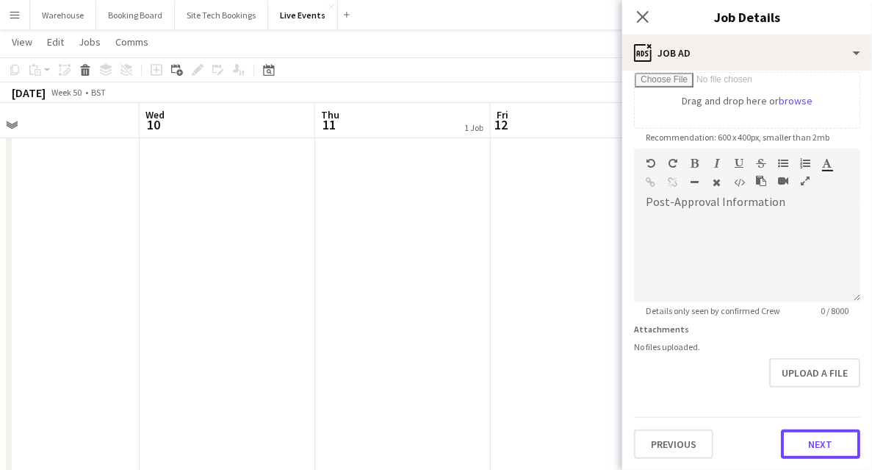
click at [805, 438] on button "Next" at bounding box center [820, 443] width 79 height 29
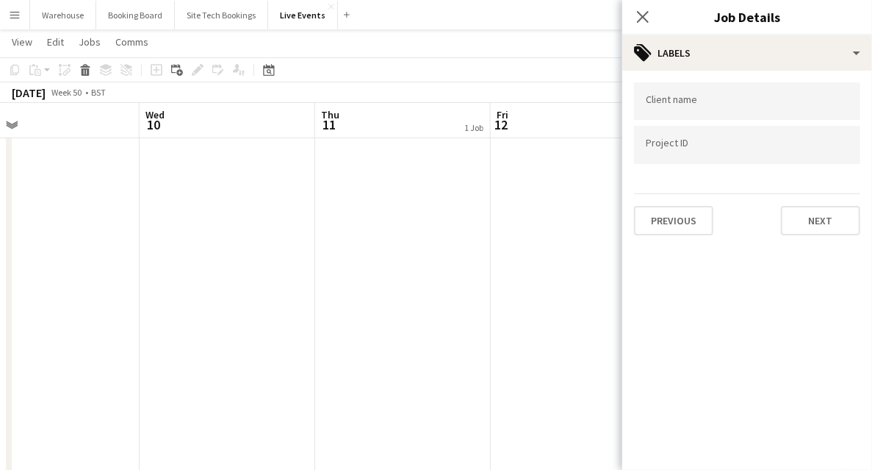
scroll to position [0, 0]
click at [819, 218] on button "Next" at bounding box center [820, 220] width 79 height 29
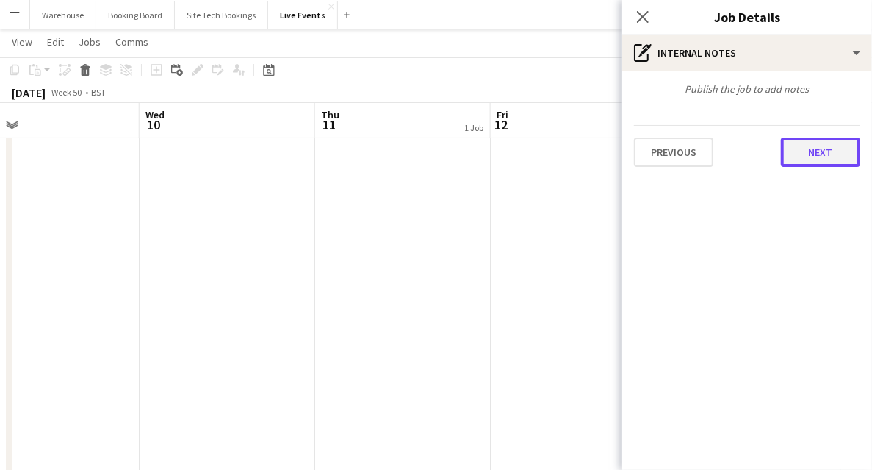
click at [794, 150] on button "Next" at bounding box center [820, 151] width 79 height 29
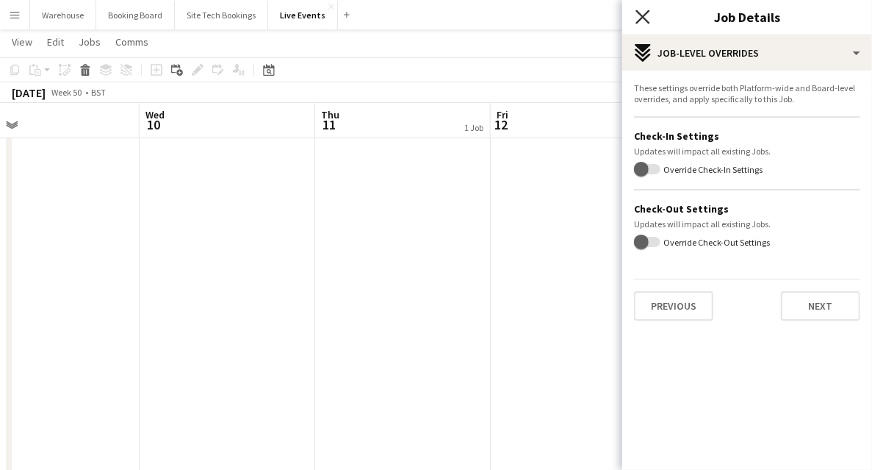
click at [645, 15] on icon at bounding box center [643, 17] width 14 height 14
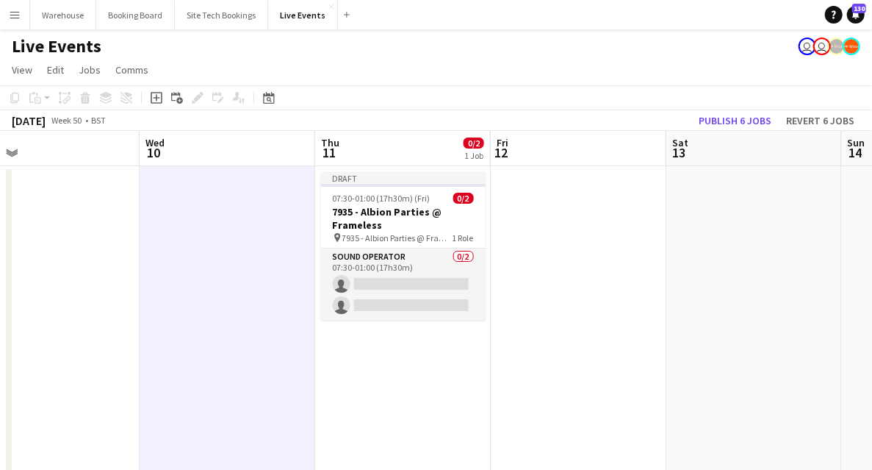
click at [18, 20] on app-icon "Menu" at bounding box center [15, 15] width 12 height 12
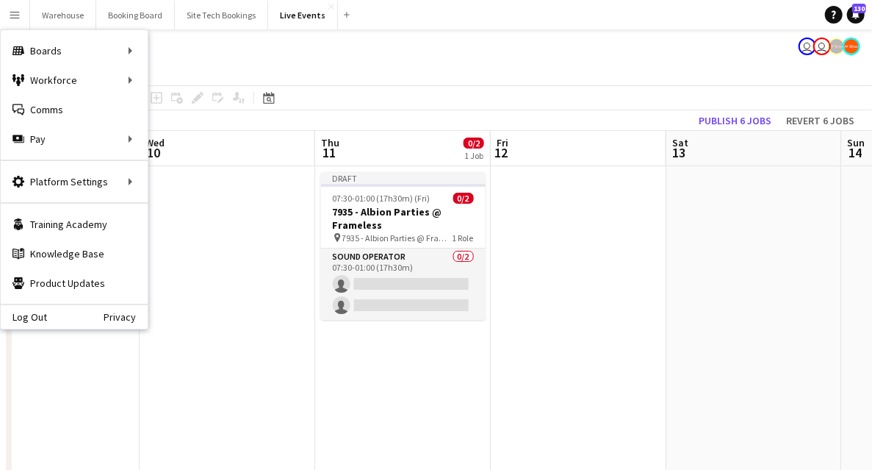
click at [67, 314] on div "Log Out Privacy" at bounding box center [74, 315] width 147 height 25
click at [29, 323] on link "Log Out" at bounding box center [24, 317] width 46 height 12
